Goal: Transaction & Acquisition: Purchase product/service

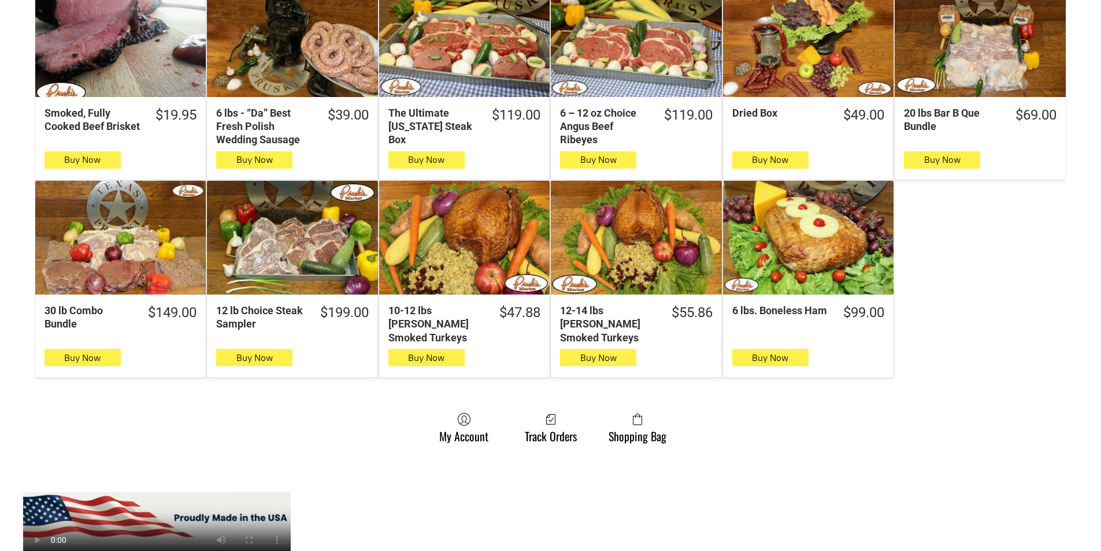
scroll to position [636, 0]
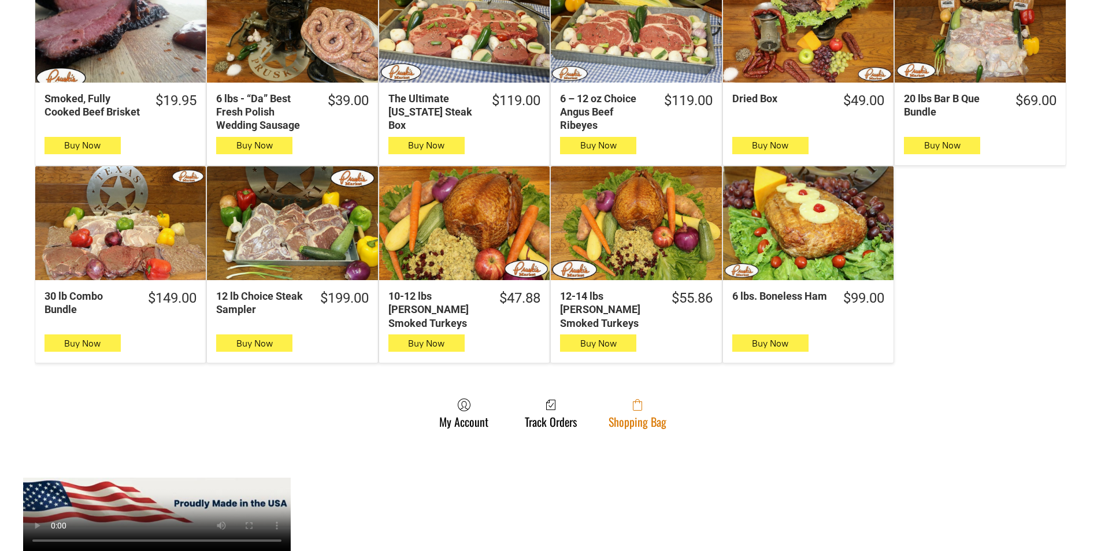
click at [624, 398] on span at bounding box center [638, 405] width 58 height 14
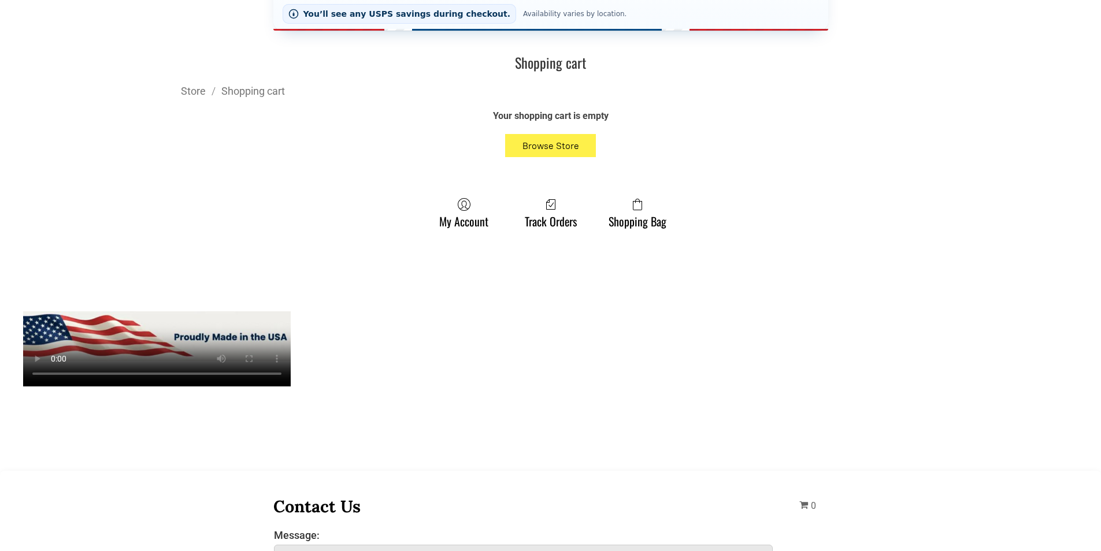
scroll to position [289, 0]
click at [631, 216] on link "Shopping Bag" at bounding box center [637, 212] width 69 height 31
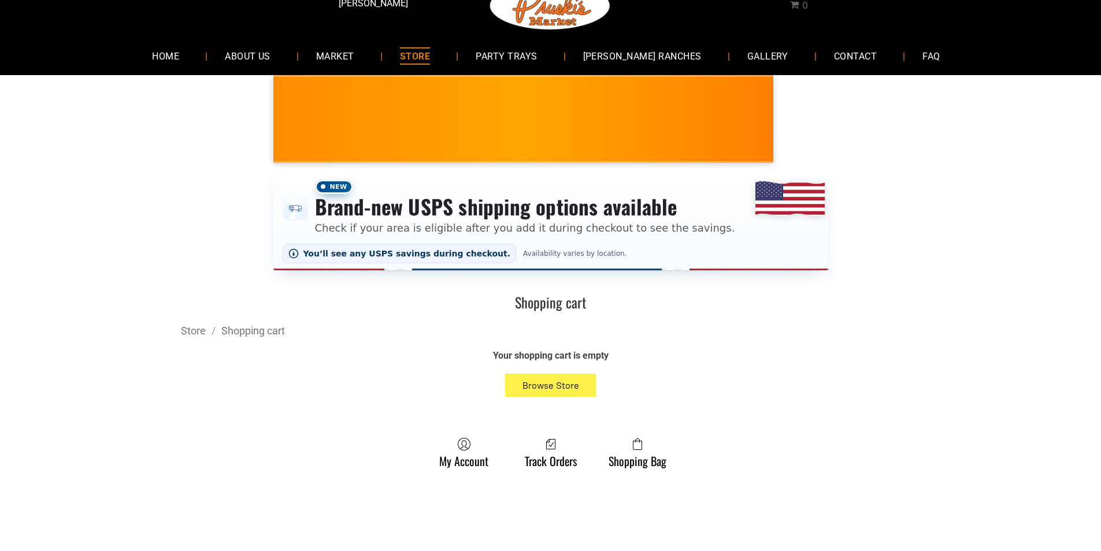
scroll to position [0, 0]
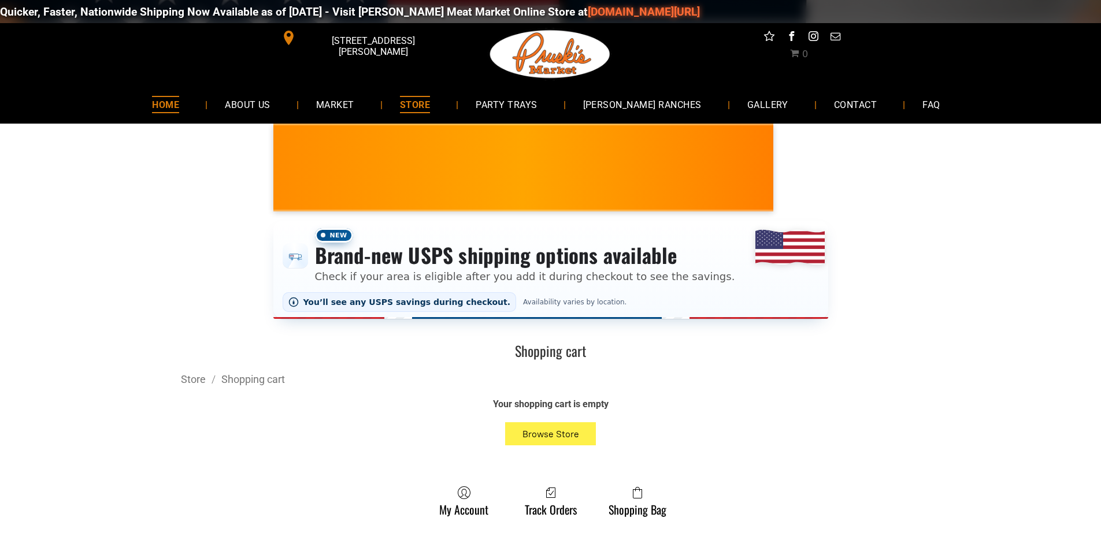
click at [179, 109] on span "HOME" at bounding box center [165, 104] width 27 height 17
